Goal: Task Accomplishment & Management: Use online tool/utility

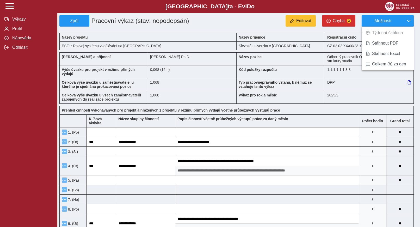
scroll to position [0, 56]
click at [224, 29] on div at bounding box center [238, 31] width 359 height 4
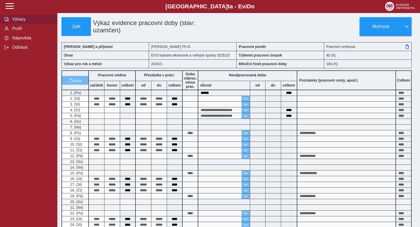
click at [23, 22] on span "Výkazy" at bounding box center [32, 19] width 42 height 5
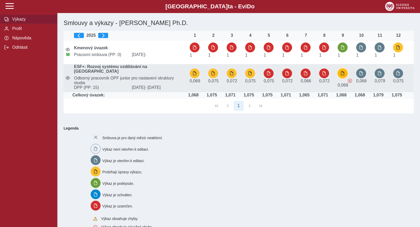
click at [342, 72] on span "button" at bounding box center [343, 73] width 4 height 4
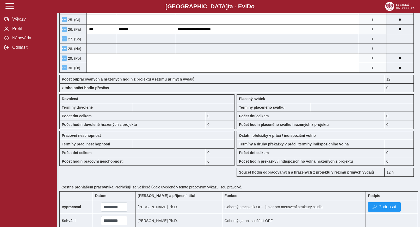
scroll to position [416, 0]
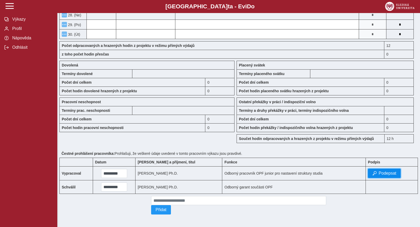
click at [379, 171] on span "Podepsat" at bounding box center [388, 173] width 18 height 5
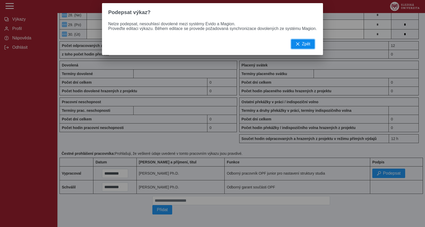
click at [303, 46] on span "Zpět" at bounding box center [306, 44] width 8 height 5
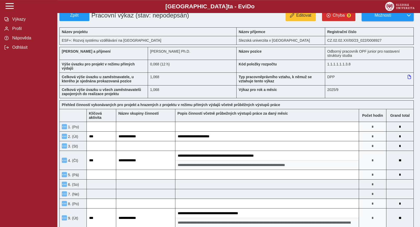
scroll to position [0, 0]
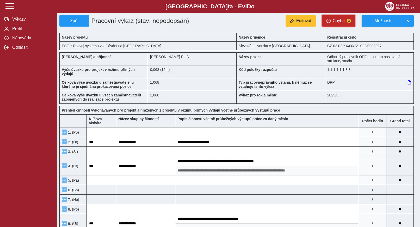
click at [335, 20] on span "Chyba" at bounding box center [339, 21] width 12 height 5
